Goal: Transaction & Acquisition: Purchase product/service

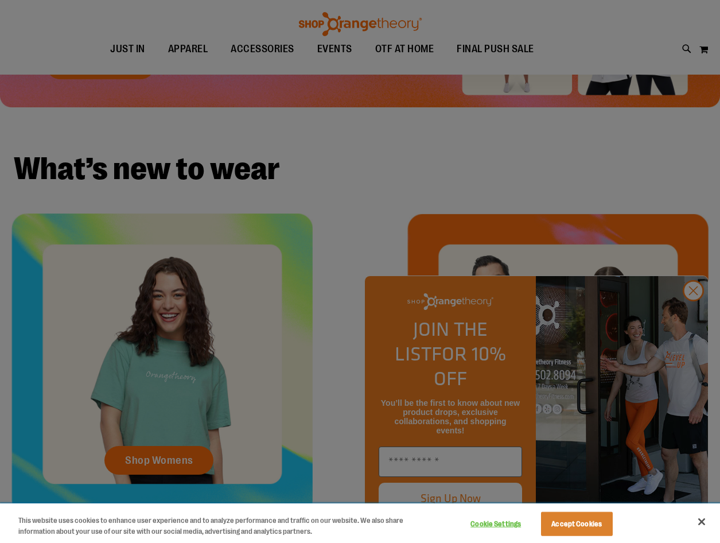
scroll to position [286, 0]
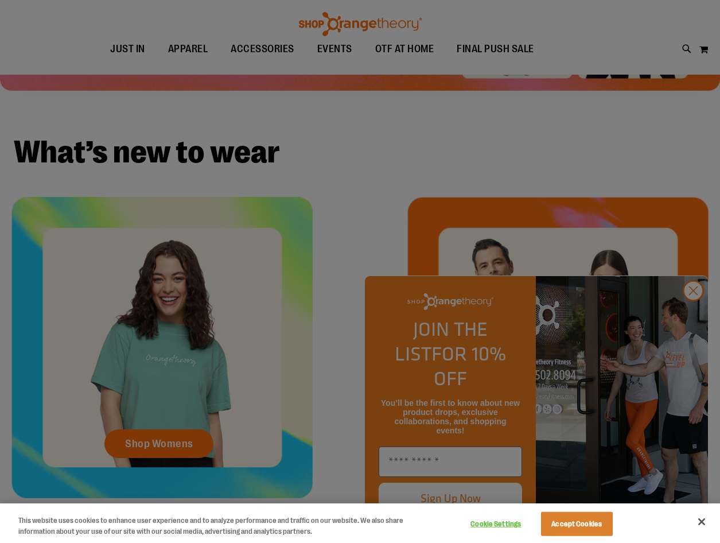
click at [690, 320] on div at bounding box center [360, 271] width 720 height 543
click at [591, 521] on button "Accept Cookies" at bounding box center [577, 524] width 72 height 24
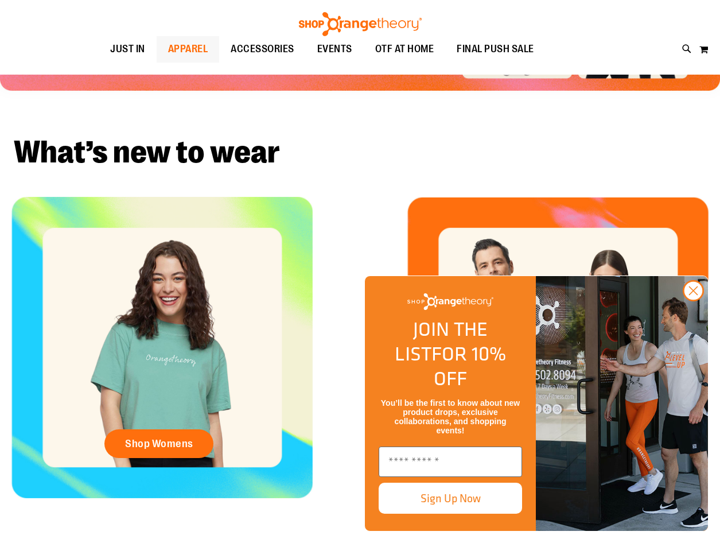
click at [183, 51] on span "APPAREL" at bounding box center [188, 49] width 40 height 26
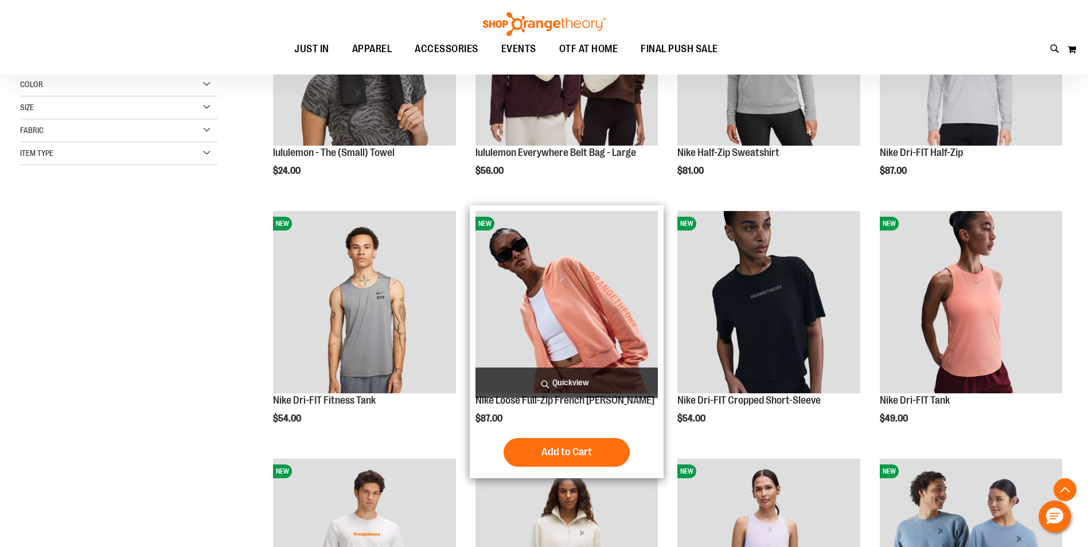
scroll to position [286, 0]
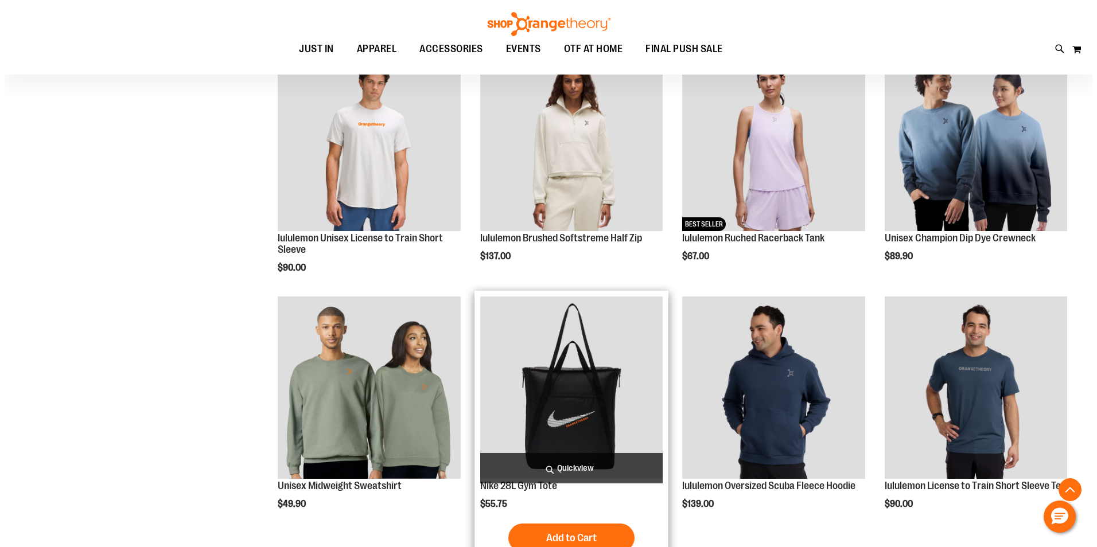
scroll to position [803, 0]
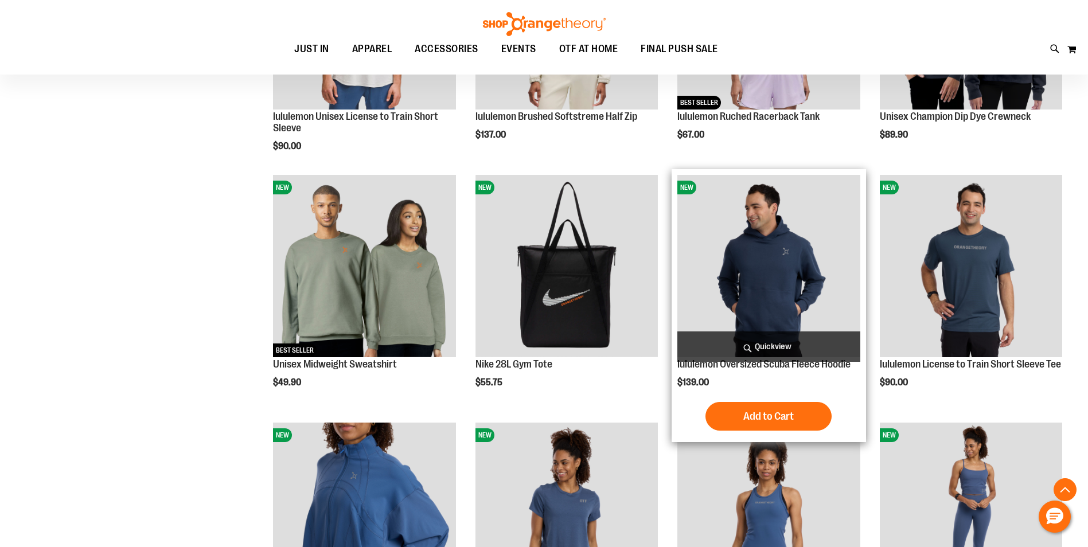
click at [719, 349] on span "Quickview" at bounding box center [768, 347] width 182 height 30
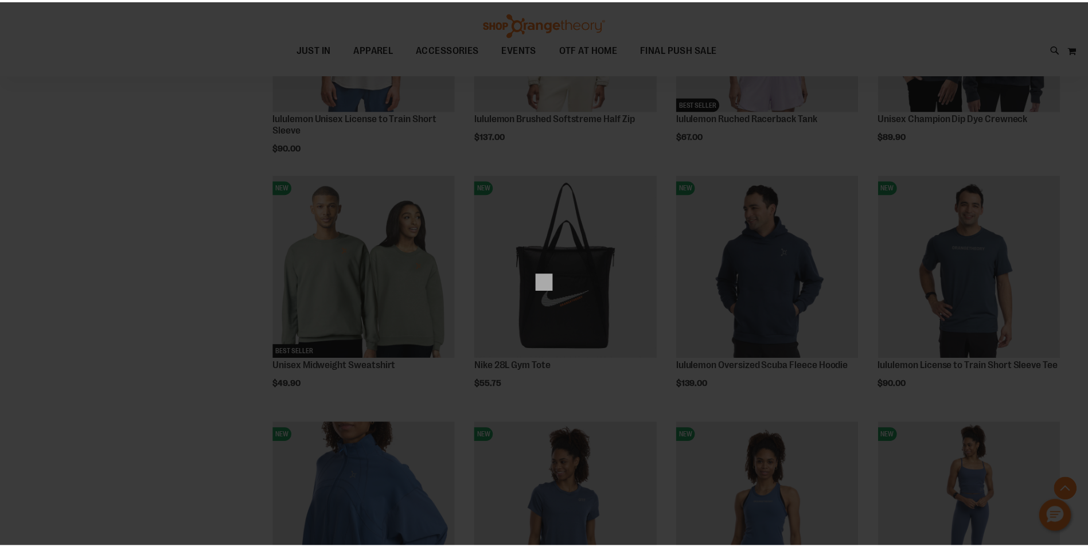
scroll to position [0, 0]
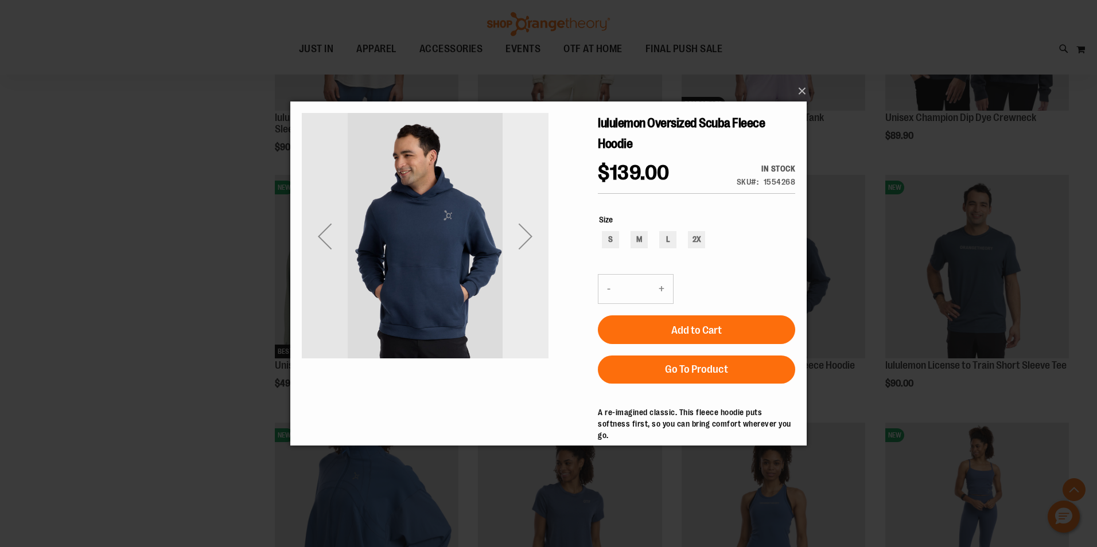
click at [531, 238] on div "Next" at bounding box center [526, 236] width 46 height 46
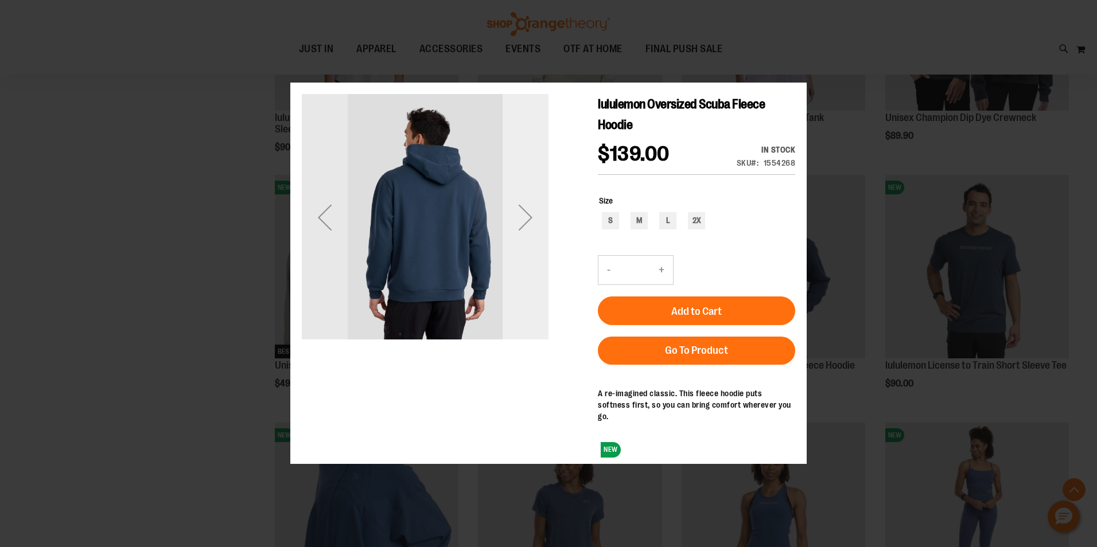
click at [531, 239] on div "Next" at bounding box center [526, 217] width 46 height 46
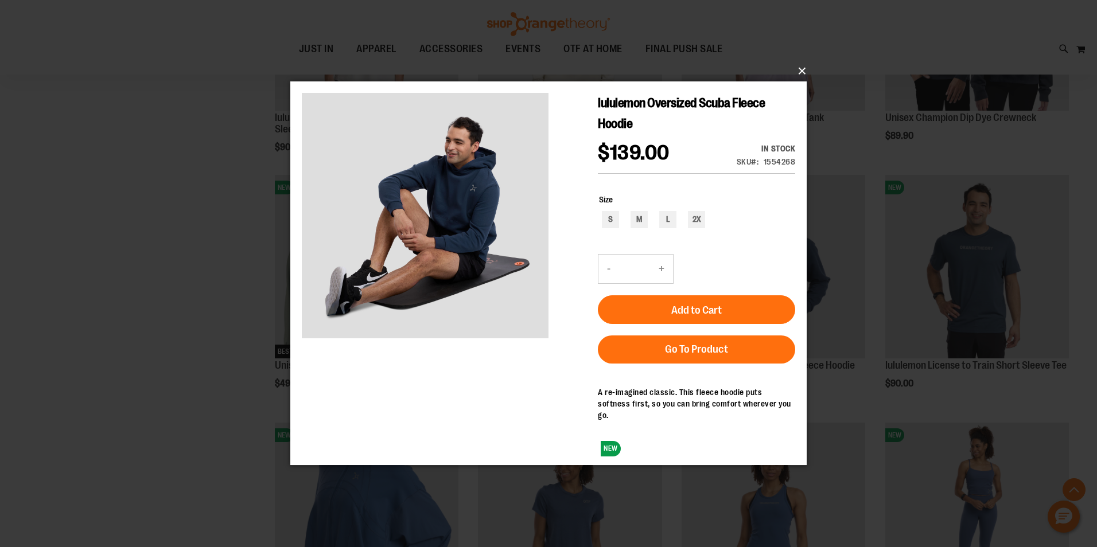
click at [719, 76] on button "×" at bounding box center [552, 71] width 516 height 25
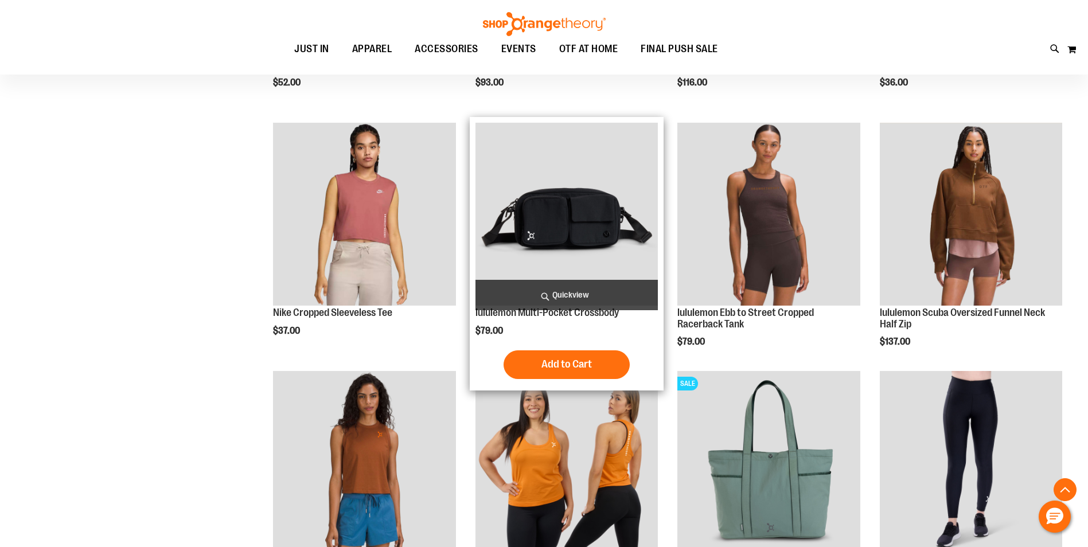
scroll to position [1950, 0]
